Goal: Information Seeking & Learning: Learn about a topic

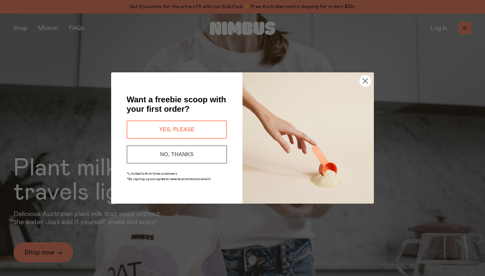
click at [357, 82] on img "POPUP Form" at bounding box center [307, 137] width 131 height 131
click at [362, 80] on circle "Close dialog" at bounding box center [364, 80] width 11 height 11
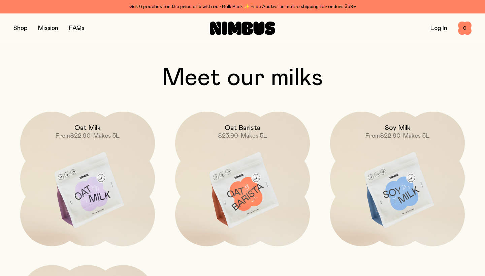
scroll to position [535, 0]
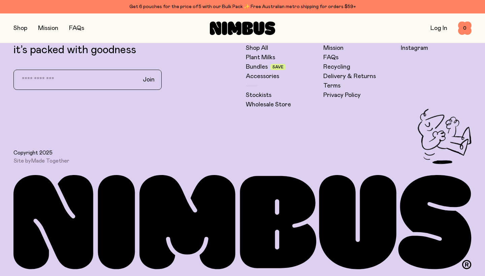
scroll to position [1925, 0]
click at [336, 65] on link "Recycling" at bounding box center [336, 67] width 27 height 8
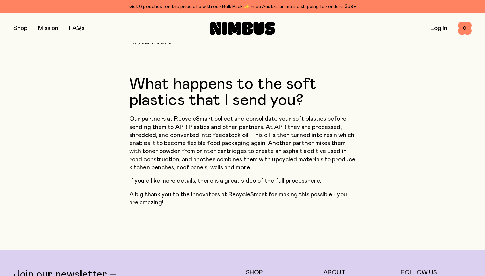
scroll to position [491, 0]
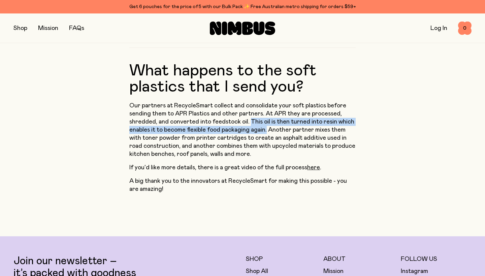
drag, startPoint x: 249, startPoint y: 105, endPoint x: 265, endPoint y: 111, distance: 17.3
click at [265, 111] on p "Our partners at RecycleSmart collect and consolidate your soft plastics before …" at bounding box center [242, 130] width 226 height 57
copy p "This oil is then turned into resin which enables it to become flexible food pac…"
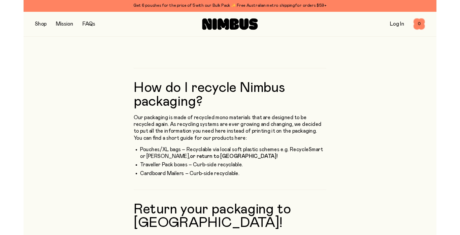
scroll to position [65, 0]
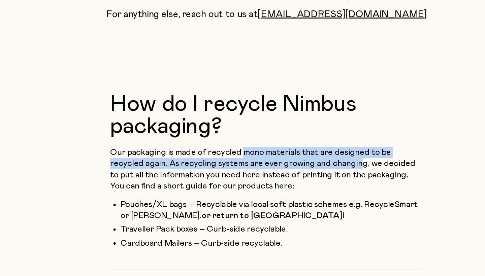
drag, startPoint x: 176, startPoint y: 109, endPoint x: 236, endPoint y: 118, distance: 60.6
click at [236, 159] on p "Our packaging is made of recycled mono materials that are designed to be recycl…" at bounding box center [242, 175] width 226 height 32
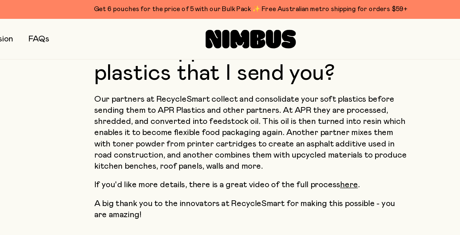
scroll to position [524, 0]
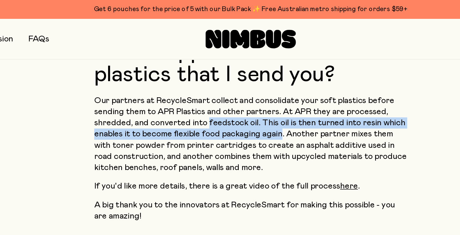
drag, startPoint x: 202, startPoint y: 81, endPoint x: 149, endPoint y: 74, distance: 53.6
click at [149, 74] on p "Our partners at RecycleSmart collect and consolidate your soft plastics before …" at bounding box center [230, 97] width 226 height 57
copy p "feedstock oil. This oil is then turned into resin which enables it to become fl…"
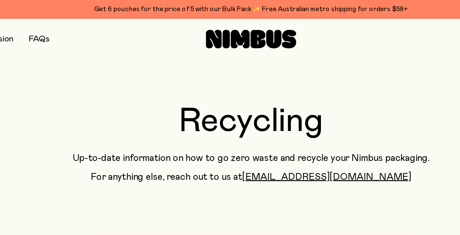
scroll to position [0, 0]
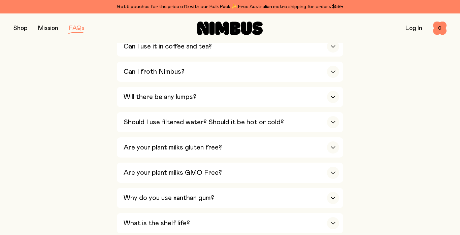
scroll to position [320, 0]
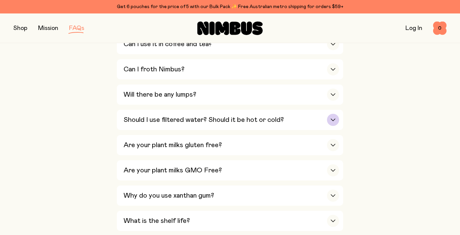
click at [200, 116] on h3 "Should I use filtered water? Should it be hot or cold?" at bounding box center [204, 120] width 160 height 8
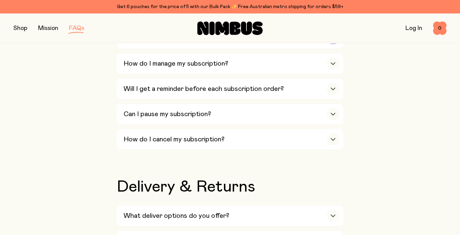
scroll to position [909, 0]
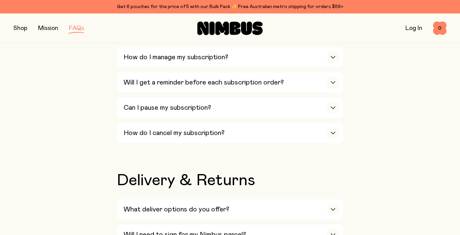
click at [54, 28] on link "Mission" at bounding box center [48, 28] width 20 height 6
